Goal: Information Seeking & Learning: Understand process/instructions

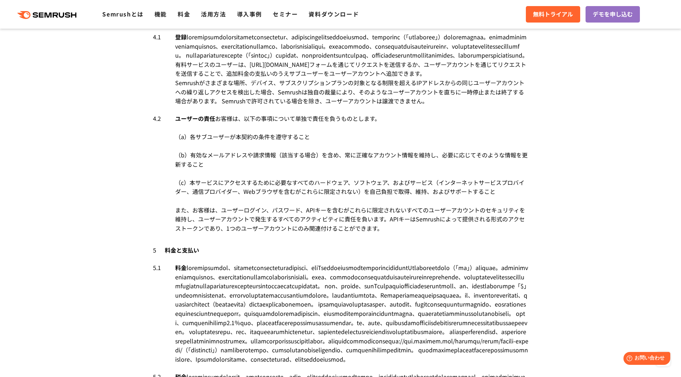
drag, startPoint x: 287, startPoint y: 107, endPoint x: 307, endPoint y: 273, distance: 167.4
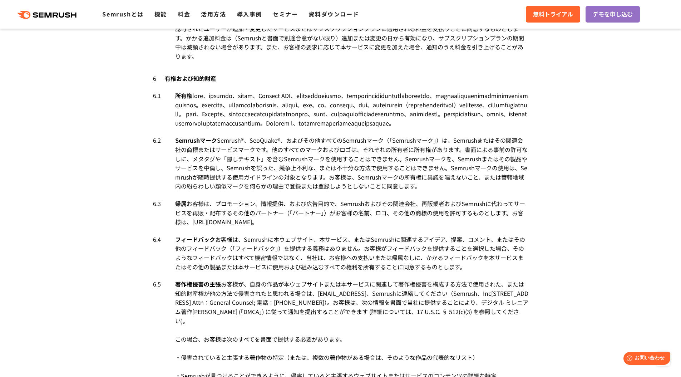
scroll to position [2325, 0]
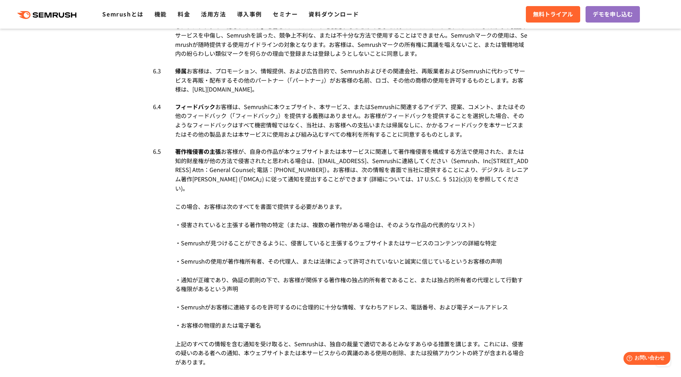
drag, startPoint x: 268, startPoint y: 194, endPoint x: 276, endPoint y: 236, distance: 42.4
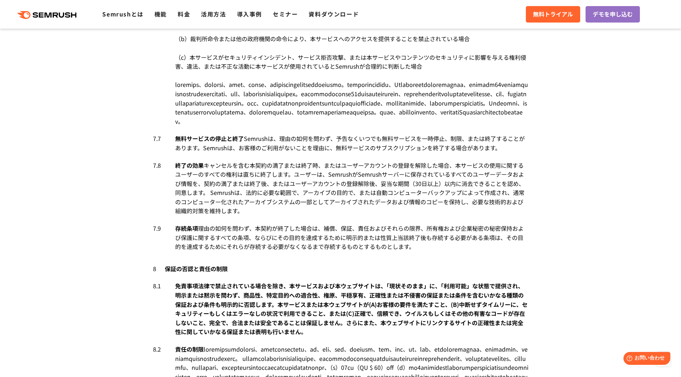
scroll to position [3065, 0]
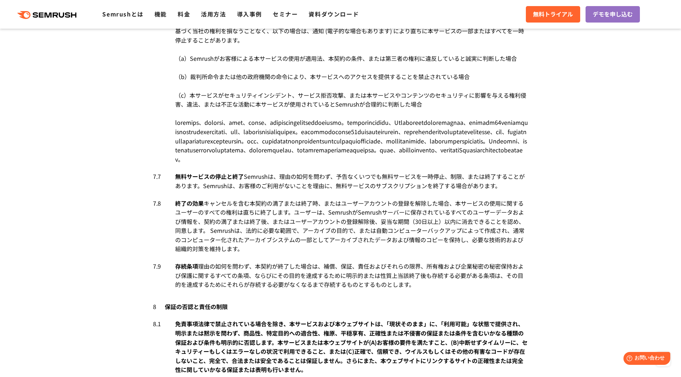
drag, startPoint x: 254, startPoint y: 204, endPoint x: 252, endPoint y: 248, distance: 43.6
drag, startPoint x: 186, startPoint y: 240, endPoint x: 409, endPoint y: 280, distance: 226.9
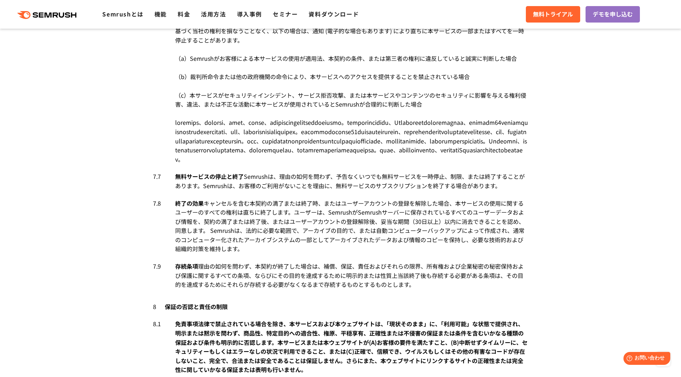
drag, startPoint x: 454, startPoint y: 258, endPoint x: 460, endPoint y: 267, distance: 11.4
drag, startPoint x: 211, startPoint y: 269, endPoint x: 259, endPoint y: 283, distance: 49.8
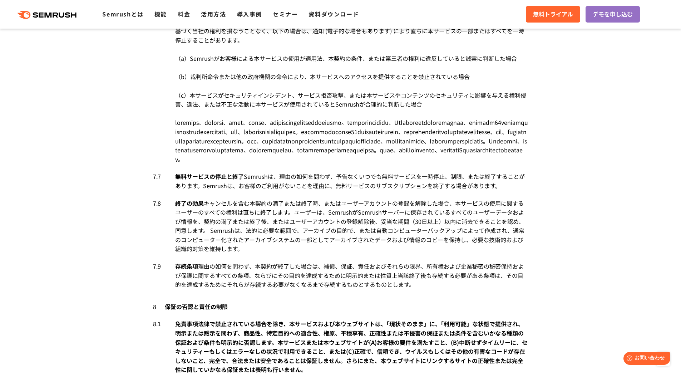
drag, startPoint x: 177, startPoint y: 127, endPoint x: 452, endPoint y: 286, distance: 317.4
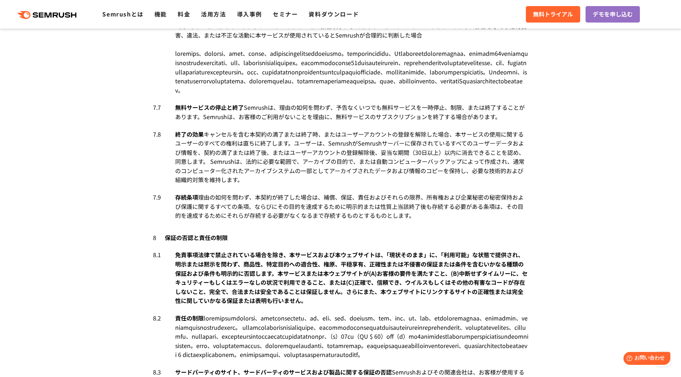
scroll to position [3149, 0]
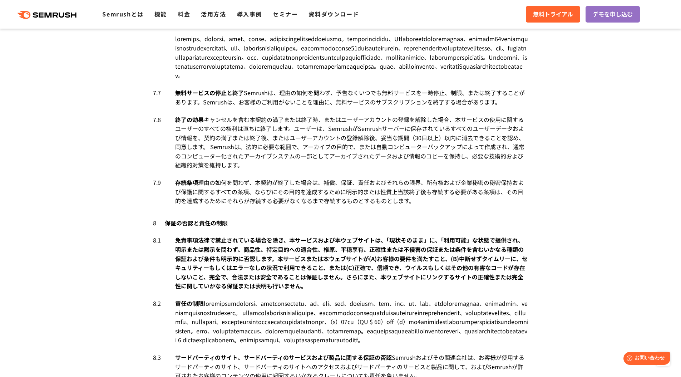
drag, startPoint x: 225, startPoint y: 218, endPoint x: 323, endPoint y: 235, distance: 99.1
drag, startPoint x: 161, startPoint y: 80, endPoint x: 316, endPoint y: 230, distance: 216.0
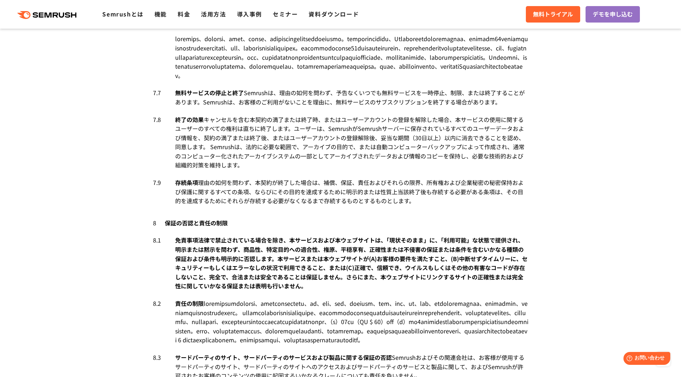
scroll to position [3176, 0]
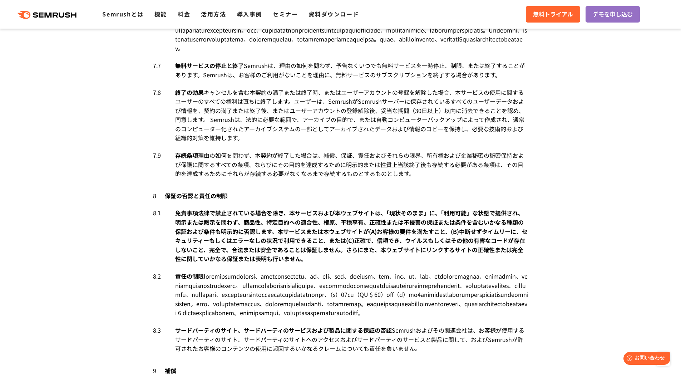
drag, startPoint x: 298, startPoint y: 205, endPoint x: 336, endPoint y: 253, distance: 61.3
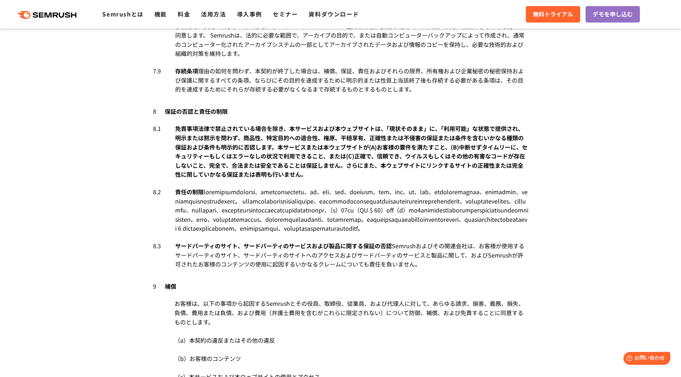
scroll to position [3280, 0]
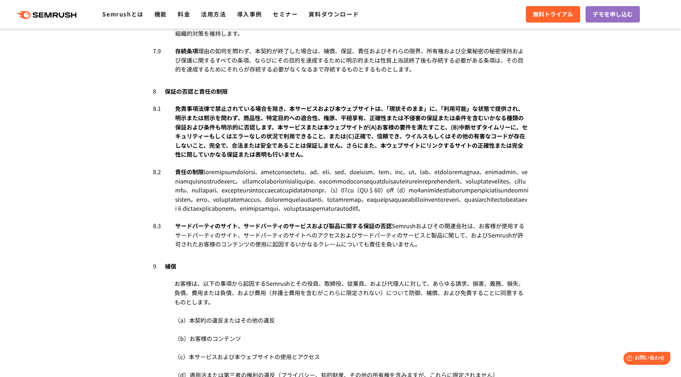
drag, startPoint x: 361, startPoint y: 226, endPoint x: 363, endPoint y: 230, distance: 5.0
drag, startPoint x: 362, startPoint y: 226, endPoint x: 381, endPoint y: 260, distance: 39.0
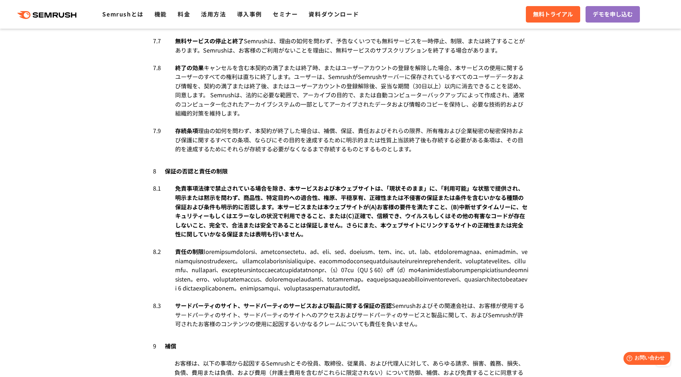
scroll to position [3198, 0]
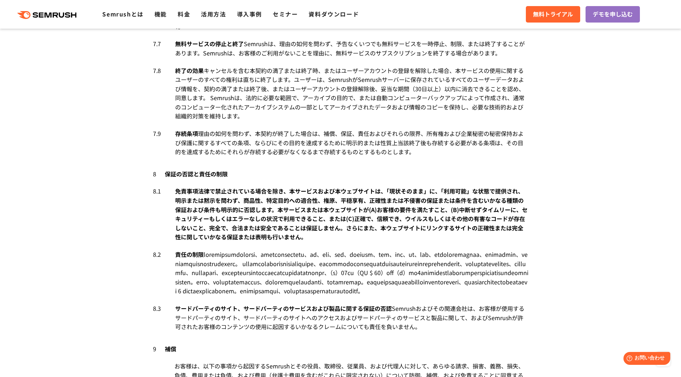
drag, startPoint x: 371, startPoint y: 170, endPoint x: 414, endPoint y: 305, distance: 141.7
drag, startPoint x: 385, startPoint y: 118, endPoint x: 410, endPoint y: 289, distance: 173.2
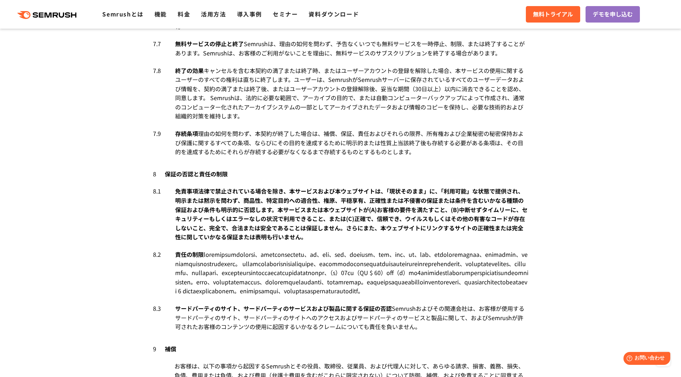
drag, startPoint x: 461, startPoint y: 111, endPoint x: 468, endPoint y: 168, distance: 56.5
drag, startPoint x: 460, startPoint y: 161, endPoint x: 469, endPoint y: 183, distance: 23.7
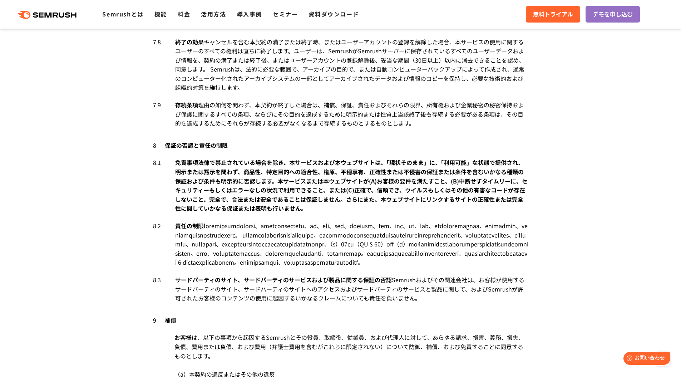
scroll to position [3149, 0]
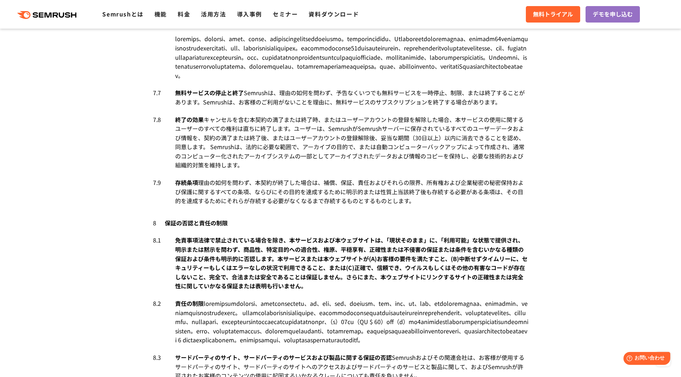
drag, startPoint x: 171, startPoint y: 166, endPoint x: 265, endPoint y: 249, distance: 124.8
drag, startPoint x: 239, startPoint y: 215, endPoint x: 275, endPoint y: 251, distance: 50.8
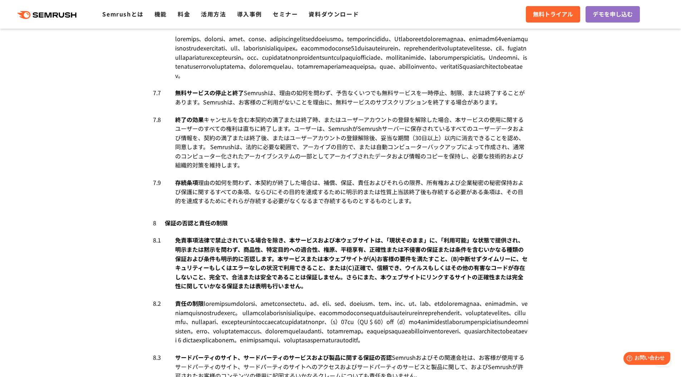
drag, startPoint x: 294, startPoint y: 89, endPoint x: 423, endPoint y: 203, distance: 172.6
drag, startPoint x: 253, startPoint y: 217, endPoint x: 278, endPoint y: 263, distance: 52.6
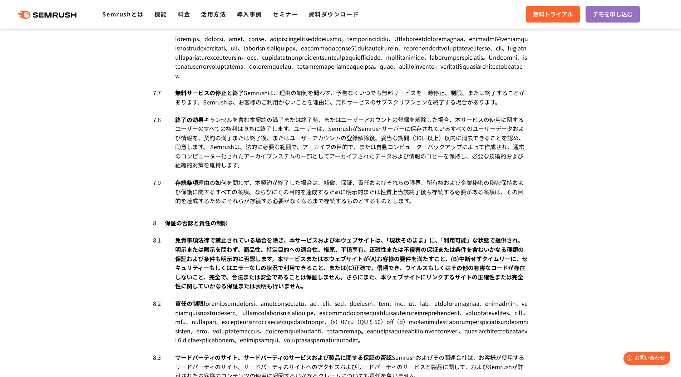
drag, startPoint x: 217, startPoint y: 225, endPoint x: 250, endPoint y: 264, distance: 51.7
drag, startPoint x: 221, startPoint y: 227, endPoint x: 261, endPoint y: 281, distance: 66.9
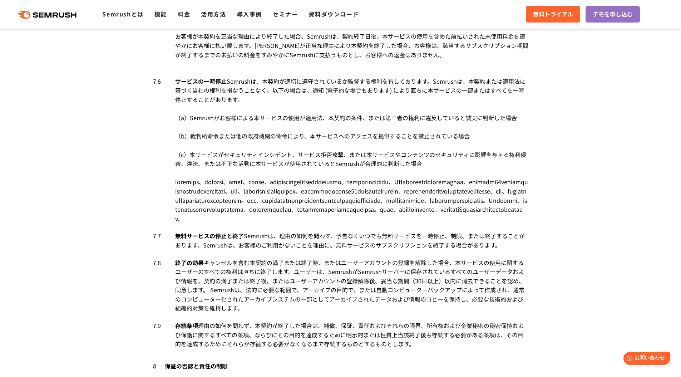
scroll to position [3041, 0]
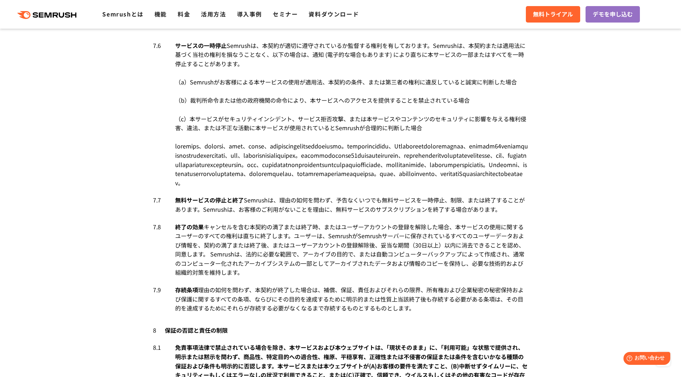
drag, startPoint x: 291, startPoint y: 150, endPoint x: 292, endPoint y: 202, distance: 51.8
drag, startPoint x: 359, startPoint y: 161, endPoint x: 385, endPoint y: 196, distance: 43.6
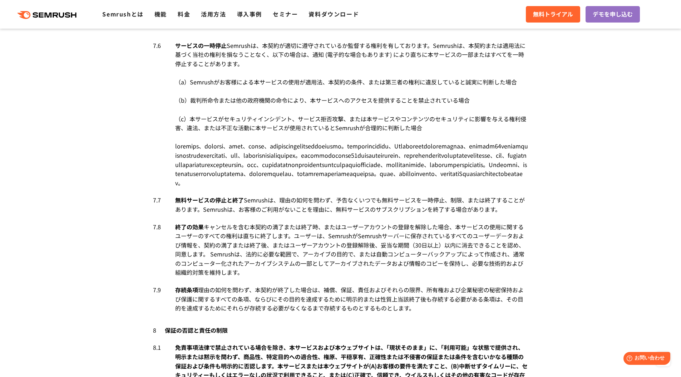
drag, startPoint x: 319, startPoint y: 170, endPoint x: 402, endPoint y: 192, distance: 85.6
drag, startPoint x: 428, startPoint y: 167, endPoint x: 447, endPoint y: 194, distance: 33.1
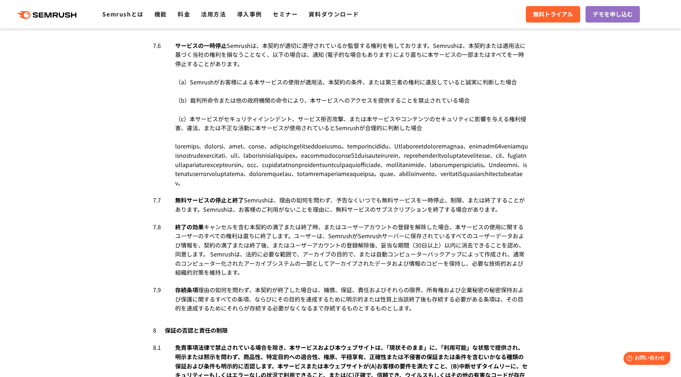
drag, startPoint x: 420, startPoint y: 155, endPoint x: 422, endPoint y: 163, distance: 8.8
drag, startPoint x: 422, startPoint y: 168, endPoint x: 439, endPoint y: 187, distance: 25.5
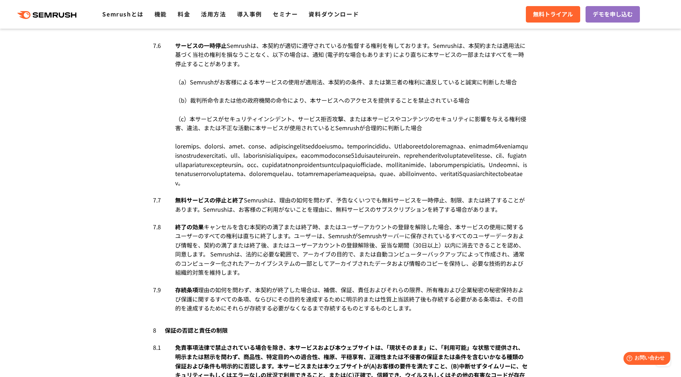
drag, startPoint x: 425, startPoint y: 166, endPoint x: 442, endPoint y: 196, distance: 33.9
drag, startPoint x: 430, startPoint y: 166, endPoint x: 439, endPoint y: 180, distance: 16.4
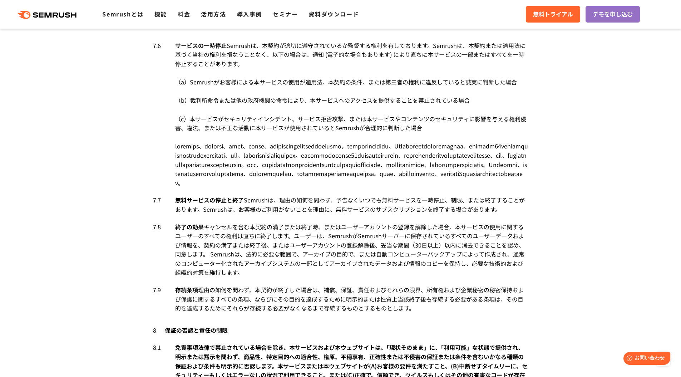
drag, startPoint x: 435, startPoint y: 174, endPoint x: 447, endPoint y: 184, distance: 15.2
